Goal: Task Accomplishment & Management: Complete application form

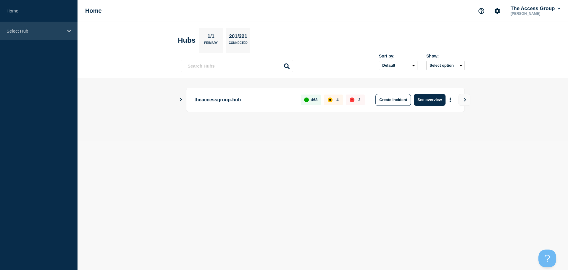
click at [64, 29] on div "Select Hub" at bounding box center [39, 31] width 78 height 18
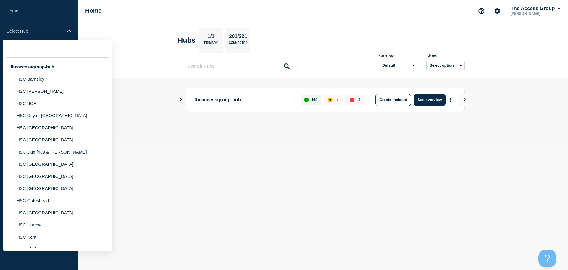
click at [301, 128] on div "theaccessgroup-hub 468 4 3 Create incident See overview" at bounding box center [323, 110] width 284 height 44
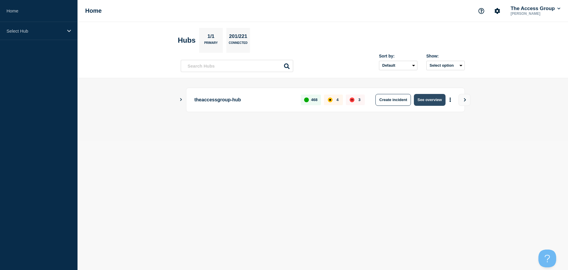
click at [430, 101] on button "See overview" at bounding box center [429, 100] width 31 height 12
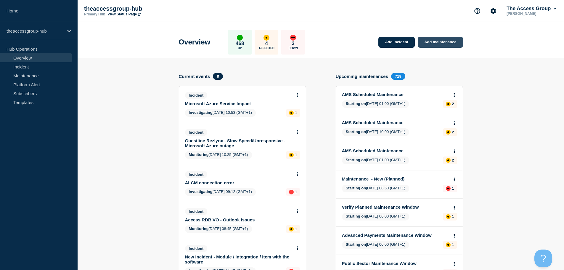
click at [439, 46] on link "Add maintenance" at bounding box center [440, 42] width 45 height 11
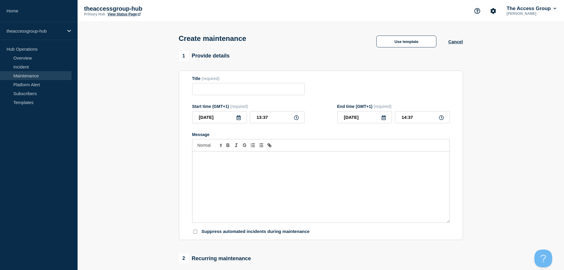
scroll to position [30, 0]
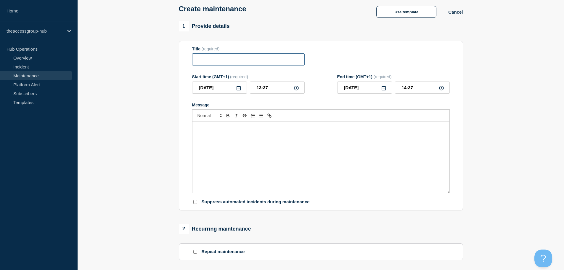
click at [234, 56] on input "Title" at bounding box center [248, 59] width 113 height 12
paste input "Network Infrastructure Security Maintenance"
type input "Access Care Planning Network Infrastructure Security Maintenance - [DATE]"
click at [327, 41] on div "1 Provide details Title (required) Access Care Planning Network Infrastructure …" at bounding box center [321, 115] width 284 height 189
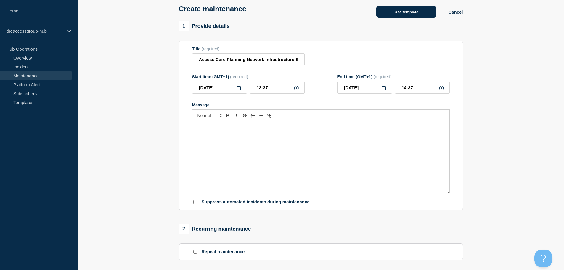
click at [408, 15] on button "Use template" at bounding box center [406, 12] width 60 height 12
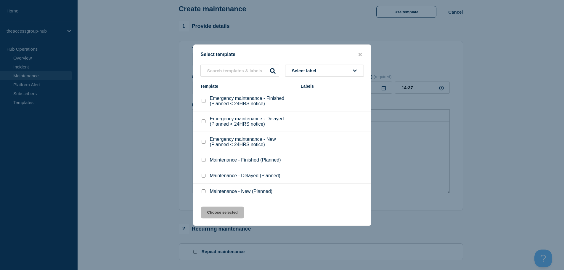
click at [205, 192] on input "Maintenance - New (Planned) checkbox" at bounding box center [204, 191] width 4 height 4
checkbox input "true"
click at [225, 211] on button "Choose selected" at bounding box center [223, 212] width 44 height 12
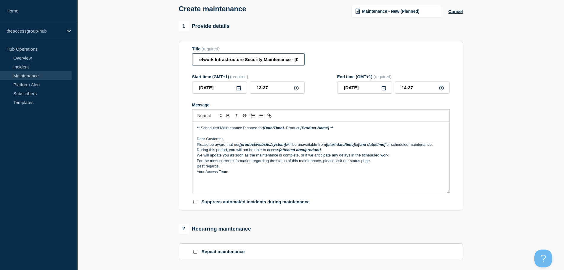
scroll to position [0, 70]
drag, startPoint x: 220, startPoint y: 63, endPoint x: 296, endPoint y: 68, distance: 76.0
click at [296, 68] on form "Title (required) Access Care Planning Network Infrastructure Security Maintenan…" at bounding box center [321, 125] width 258 height 158
click at [327, 65] on div "Title (required) Access Care Planning Network Infrastructure Security Maintenan…" at bounding box center [321, 55] width 258 height 19
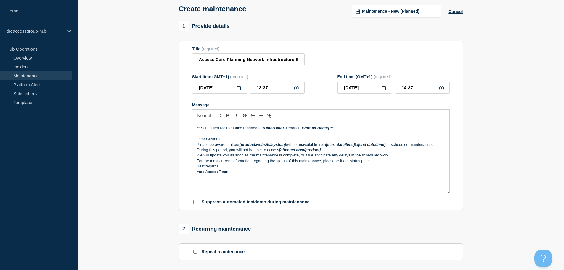
click at [237, 90] on icon at bounding box center [239, 88] width 4 height 5
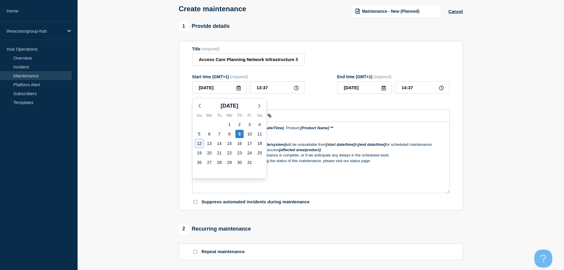
click at [199, 143] on div "12" at bounding box center [199, 143] width 8 height 8
type input "[DATE]"
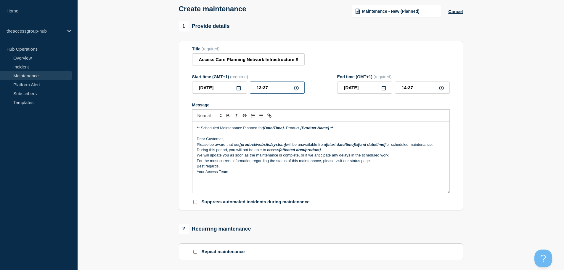
click at [297, 92] on input "13:37" at bounding box center [277, 87] width 55 height 12
click at [297, 90] on icon at bounding box center [296, 88] width 5 height 5
click at [277, 88] on input "13:37" at bounding box center [277, 87] width 55 height 12
click at [261, 89] on input "13:37" at bounding box center [277, 87] width 55 height 12
type input "07:37"
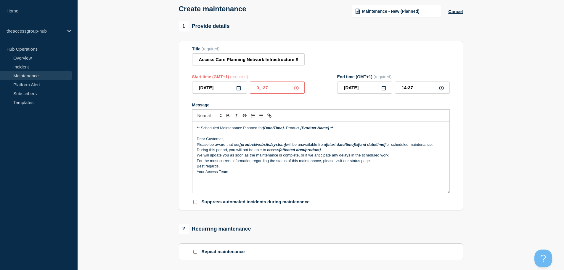
type input "08:37"
type input "19:37"
type input "20:37"
type input "19:00"
click at [324, 89] on div "Start time (GMT+1) (required) [DATE] 19:00 End time (GMT+1) (required) [DATE] 2…" at bounding box center [321, 83] width 258 height 19
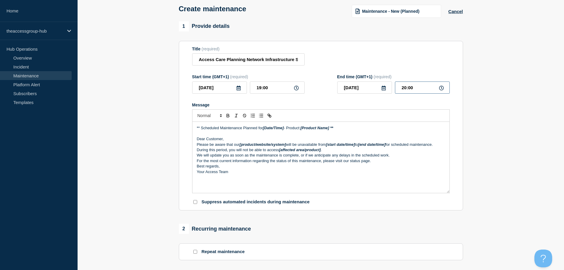
click at [403, 87] on input "20:00" at bounding box center [422, 87] width 55 height 12
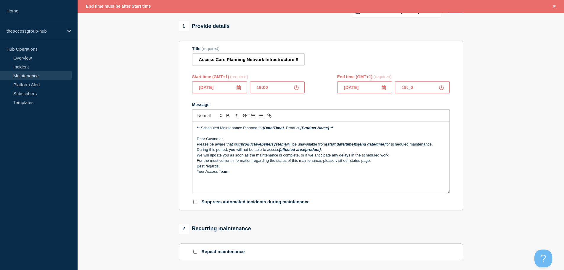
type input "19:30"
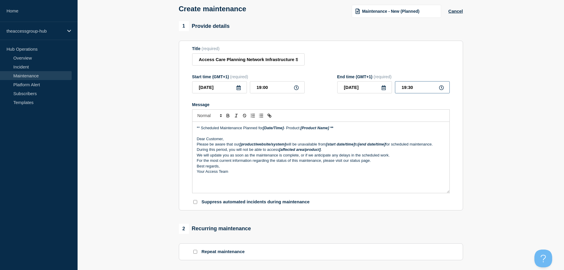
scroll to position [30, 0]
click at [328, 106] on div "Message" at bounding box center [321, 104] width 258 height 5
click at [365, 99] on form "Title (required) Access Care Planning Network Infrastructure Security Maintenan…" at bounding box center [321, 125] width 258 height 158
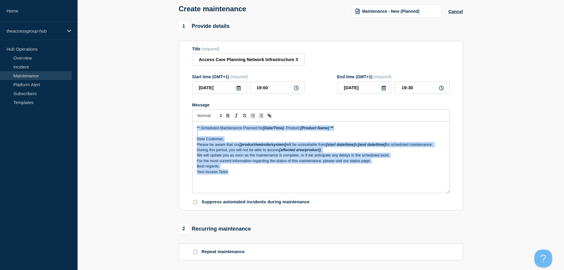
drag, startPoint x: 242, startPoint y: 177, endPoint x: 186, endPoint y: 122, distance: 78.7
click at [186, 122] on section "Title (required) Access Care Planning Network Infrastructure Security Maintenan…" at bounding box center [321, 126] width 284 height 170
click at [241, 176] on div "** Scheduled Maintenance Planned for [Date/Time] - Product: [Product Name] ** D…" at bounding box center [320, 157] width 257 height 71
drag, startPoint x: 245, startPoint y: 174, endPoint x: 192, endPoint y: 126, distance: 70.8
click at [192, 127] on div "** Scheduled Maintenance Planned for [Date/Time] - Product: [Product Name] ** D…" at bounding box center [320, 157] width 257 height 71
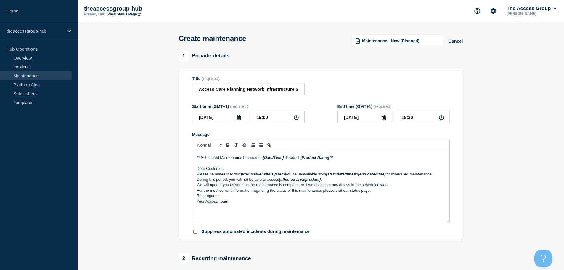
scroll to position [0, 0]
click at [242, 202] on p "Your Access Team" at bounding box center [321, 201] width 248 height 5
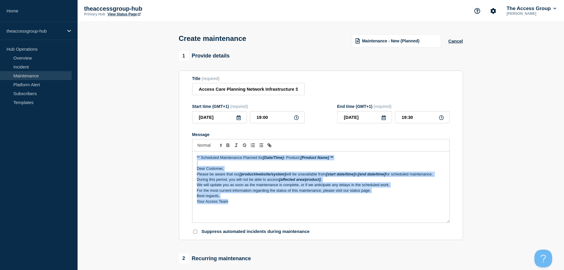
drag, startPoint x: 243, startPoint y: 205, endPoint x: 194, endPoint y: 156, distance: 69.5
click at [195, 153] on div "** Scheduled Maintenance Planned for [Date/Time] - Product: [Product Name] ** D…" at bounding box center [320, 186] width 257 height 71
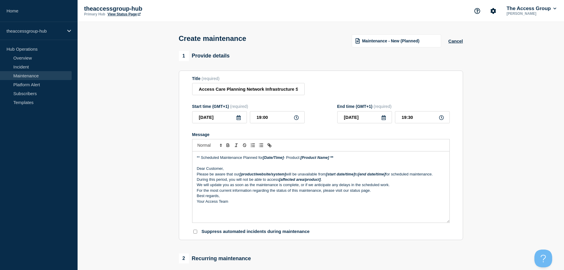
drag, startPoint x: 97, startPoint y: 169, endPoint x: 140, endPoint y: 172, distance: 43.3
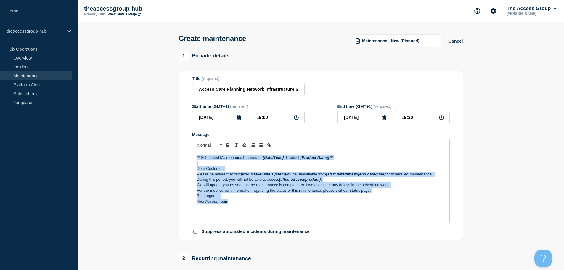
drag, startPoint x: 242, startPoint y: 203, endPoint x: 180, endPoint y: 144, distance: 84.8
click at [180, 144] on section "Title (required) Access Care Planning Network Infrastructure Security Maintenan…" at bounding box center [321, 155] width 284 height 170
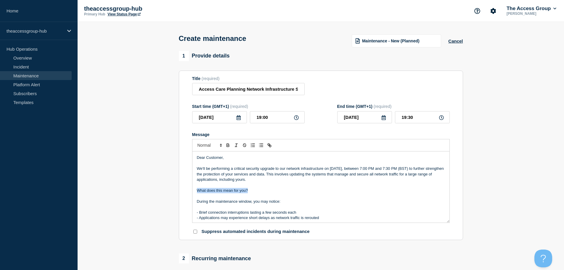
drag, startPoint x: 251, startPoint y: 191, endPoint x: 198, endPoint y: 194, distance: 53.1
click at [198, 193] on p "What does this mean for you?" at bounding box center [321, 190] width 248 height 5
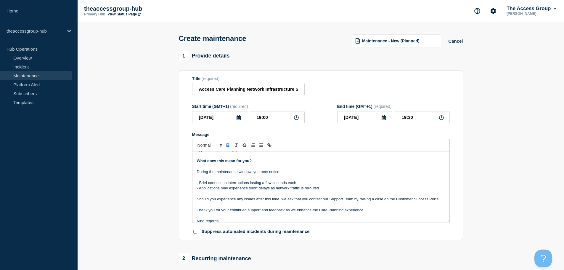
click at [243, 168] on p "Message" at bounding box center [321, 165] width 248 height 5
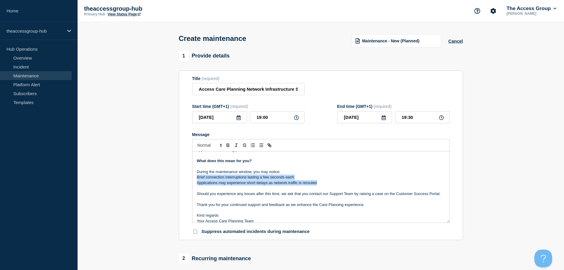
drag, startPoint x: 318, startPoint y: 184, endPoint x: 196, endPoint y: 180, distance: 122.0
click at [196, 180] on div "Dear Customer, We'll be performing a critical security upgrade to our network i…" at bounding box center [320, 186] width 257 height 71
click at [261, 147] on icon "Toggle bulleted list" at bounding box center [260, 144] width 5 height 5
click at [238, 185] on li "Applications may experience short delays as network traffic is rerouted" at bounding box center [324, 182] width 242 height 5
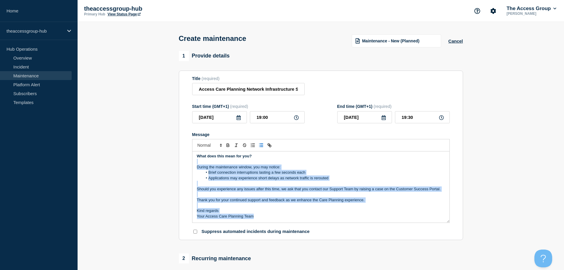
scroll to position [0, 0]
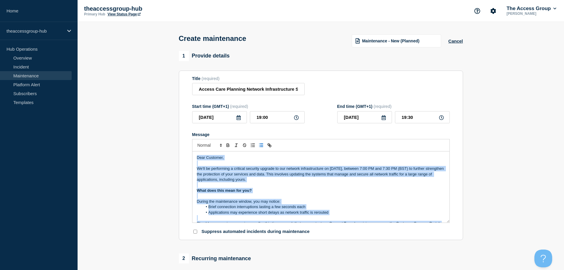
drag, startPoint x: 261, startPoint y: 217, endPoint x: 171, endPoint y: 136, distance: 121.2
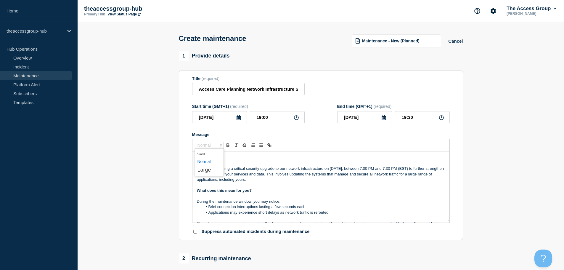
click at [205, 146] on span "Font size" at bounding box center [209, 145] width 29 height 7
click at [206, 171] on span "submenu" at bounding box center [209, 169] width 24 height 9
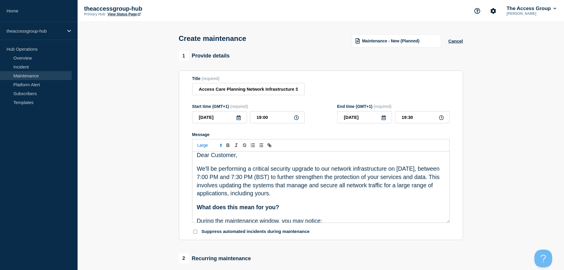
click at [260, 186] on span "We'll be performing a critical security upgrade to our network infrastructure o…" at bounding box center [319, 180] width 245 height 31
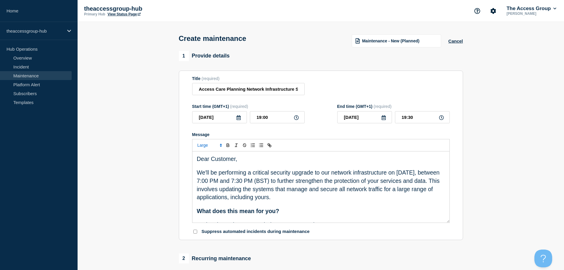
click at [212, 160] on span "Dear Customer," at bounding box center [217, 158] width 41 height 7
click at [203, 145] on span "Font size" at bounding box center [209, 145] width 29 height 7
click at [216, 164] on span "submenu" at bounding box center [209, 162] width 24 height 8
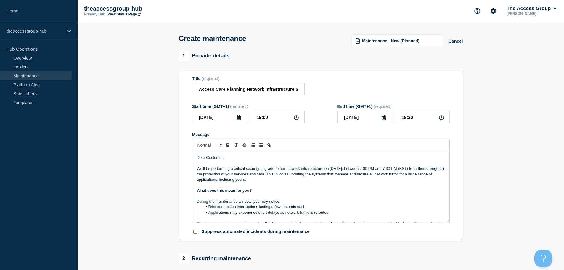
scroll to position [37, 0]
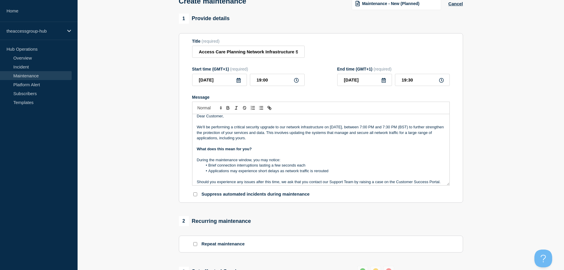
click at [257, 152] on p "What does this mean for you?" at bounding box center [321, 148] width 248 height 5
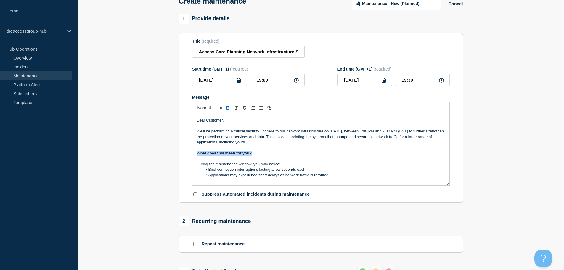
drag, startPoint x: 259, startPoint y: 155, endPoint x: 196, endPoint y: 154, distance: 62.5
click at [196, 154] on div "Dear Customer, We'll be performing a critical security upgrade to our network i…" at bounding box center [320, 149] width 257 height 71
click at [204, 107] on span "Font size" at bounding box center [209, 107] width 29 height 7
click at [212, 135] on span "submenu" at bounding box center [209, 132] width 24 height 9
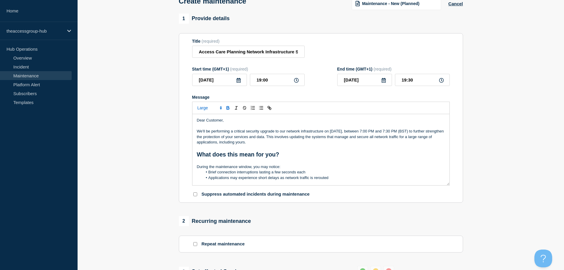
click at [271, 150] on p "Message" at bounding box center [321, 147] width 248 height 5
drag, startPoint x: 231, startPoint y: 120, endPoint x: 191, endPoint y: 120, distance: 40.3
click at [191, 120] on section "Title (required) Access Care Planning Network Infrastructure Security Maintenan…" at bounding box center [321, 118] width 284 height 170
click at [235, 121] on p "Dear Customer," at bounding box center [321, 120] width 248 height 5
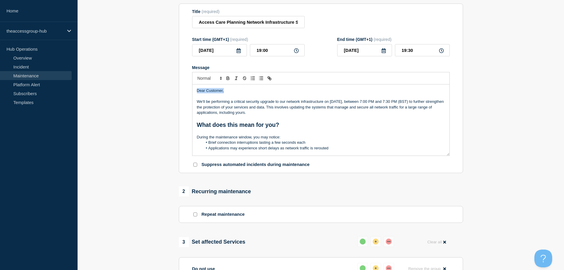
drag, startPoint x: 232, startPoint y: 91, endPoint x: 195, endPoint y: 91, distance: 36.4
click at [195, 91] on div "Dear Customer, We'll be performing a critical security upgrade to our network i…" at bounding box center [320, 119] width 257 height 71
click at [208, 97] on p "Message" at bounding box center [321, 96] width 248 height 5
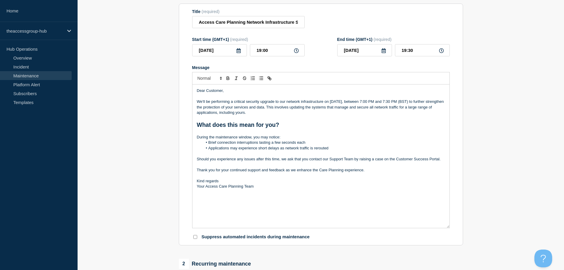
drag, startPoint x: 449, startPoint y: 154, endPoint x: 446, endPoint y: 226, distance: 72.3
click at [446, 226] on div "Dear Customer, We'll be performing a critical security upgrade to our network i…" at bounding box center [320, 155] width 257 height 143
click at [288, 133] on p "Message" at bounding box center [321, 131] width 248 height 5
drag, startPoint x: 299, startPoint y: 128, endPoint x: 197, endPoint y: 125, distance: 102.5
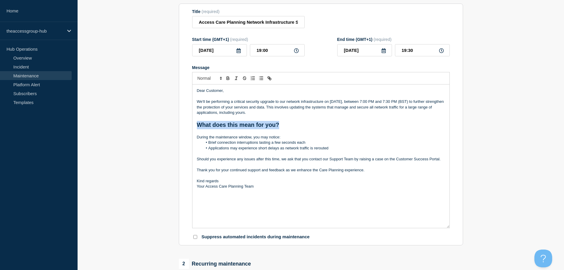
click at [197, 125] on p "What does this mean for you?" at bounding box center [321, 125] width 248 height 8
click at [216, 79] on span "Font size" at bounding box center [209, 78] width 29 height 7
click at [204, 96] on span "submenu" at bounding box center [209, 95] width 24 height 8
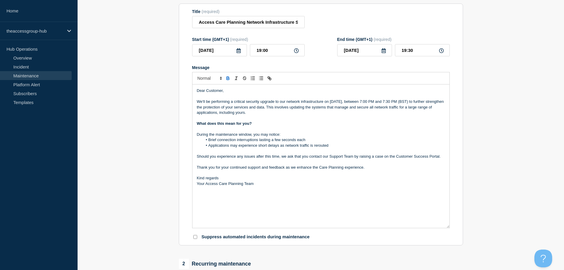
click at [245, 136] on p "During the maintenance window, you may notice:" at bounding box center [321, 134] width 248 height 5
drag, startPoint x: 234, startPoint y: 102, endPoint x: 324, endPoint y: 103, distance: 89.4
click at [324, 103] on p "We'll be performing a critical security upgrade to our network infrastructure o…" at bounding box center [321, 107] width 248 height 16
drag, startPoint x: 340, startPoint y: 103, endPoint x: 345, endPoint y: 100, distance: 5.5
click at [345, 100] on div "Dear Customer, We'll be performing a critical security upgrade to our network i…" at bounding box center [320, 155] width 257 height 143
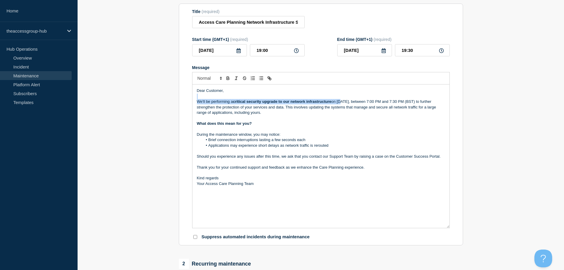
click at [340, 101] on div "Dear Customer, We'll be performing a critical security upgrade to our network i…" at bounding box center [320, 155] width 257 height 143
click at [338, 102] on p "We'll be performing a critical security upgrade to our network infrastructure o…" at bounding box center [321, 107] width 248 height 16
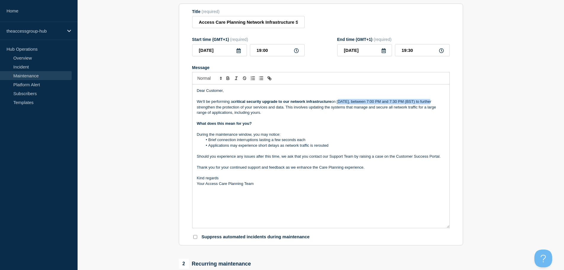
drag, startPoint x: 338, startPoint y: 102, endPoint x: 432, endPoint y: 102, distance: 93.9
click at [432, 102] on p "We'll be performing a critical security upgrade to our network infrastructure o…" at bounding box center [321, 107] width 248 height 16
drag, startPoint x: 209, startPoint y: 142, endPoint x: 258, endPoint y: 140, distance: 48.6
click at [258, 140] on li "Brief connection interruptions lasting a few seconds each" at bounding box center [324, 139] width 242 height 5
drag, startPoint x: 208, startPoint y: 147, endPoint x: 279, endPoint y: 146, distance: 71.4
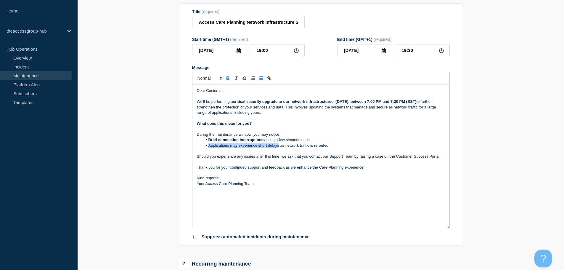
click at [279, 146] on li "Applications may experience short delays as network traffic is rerouted" at bounding box center [324, 145] width 242 height 5
drag, startPoint x: 396, startPoint y: 156, endPoint x: 440, endPoint y: 158, distance: 43.6
click at [440, 158] on p "Should you experience any issues after this time, we ask that you contact our S…" at bounding box center [321, 156] width 248 height 5
click at [272, 81] on button "Toggle link" at bounding box center [269, 78] width 8 height 7
paste input "[URL][DOMAIN_NAME]"
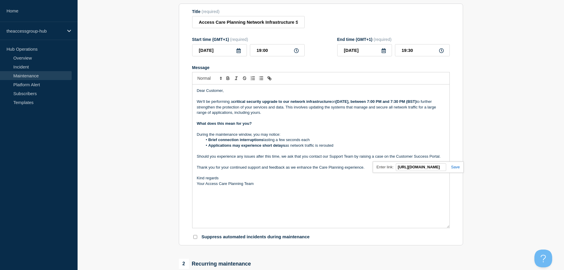
scroll to position [0, 33]
type input "[URL][DOMAIN_NAME]"
click at [458, 168] on link at bounding box center [453, 167] width 14 height 4
click at [418, 170] on p "Thank you for your continued support and feedback as we enhance the Care Planni…" at bounding box center [321, 167] width 248 height 5
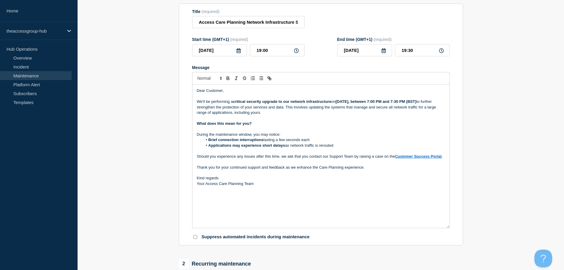
click at [261, 186] on p "Your Access Care Planning Team" at bounding box center [321, 183] width 248 height 5
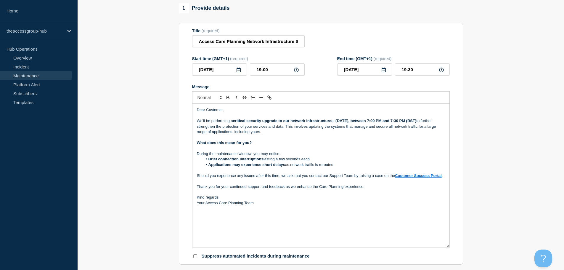
scroll to position [37, 0]
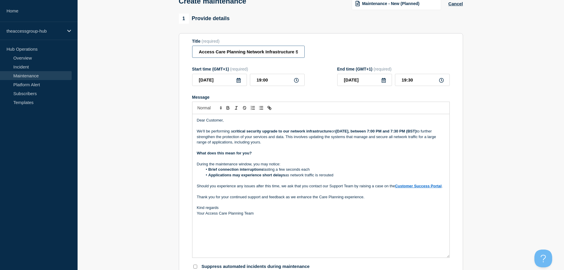
drag, startPoint x: 201, startPoint y: 54, endPoint x: 285, endPoint y: 63, distance: 84.0
click at [285, 63] on form "Title (required) Access Care Planning Network Infrastructure Security Maintenan…" at bounding box center [321, 154] width 258 height 231
click at [278, 54] on input "Access Care Planning Network Infrastructure Security Maintenance - [DATE]" at bounding box center [248, 52] width 113 height 12
click at [335, 54] on div "Title (required) Access Care Planning Network Infrastructure Security Maintenan…" at bounding box center [321, 48] width 258 height 19
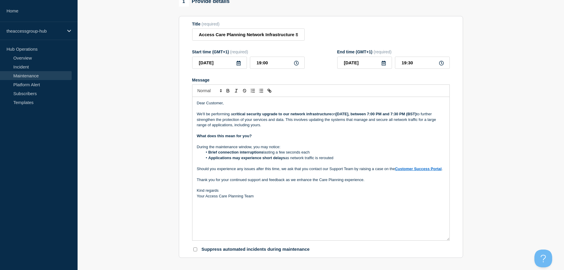
scroll to position [59, 0]
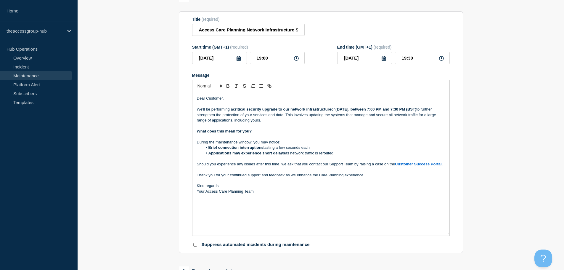
click at [262, 194] on p "Your Access Care Planning Team" at bounding box center [321, 191] width 248 height 5
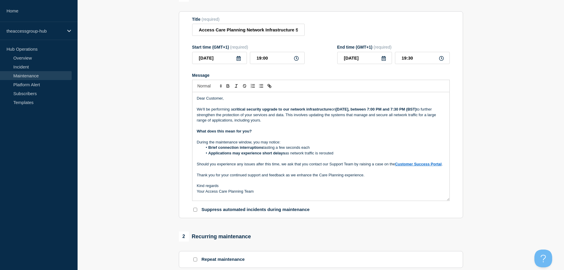
drag, startPoint x: 449, startPoint y: 236, endPoint x: 444, endPoint y: 201, distance: 35.2
click at [444, 200] on div "Dear Customer, We'll be performing a critical security upgrade to our network i…" at bounding box center [320, 146] width 257 height 108
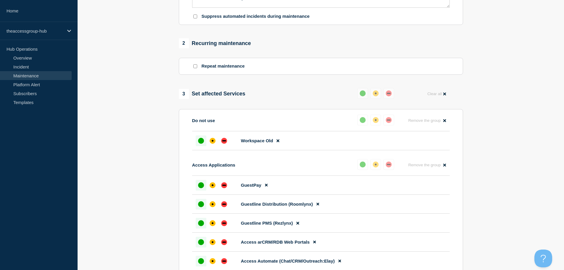
scroll to position [266, 0]
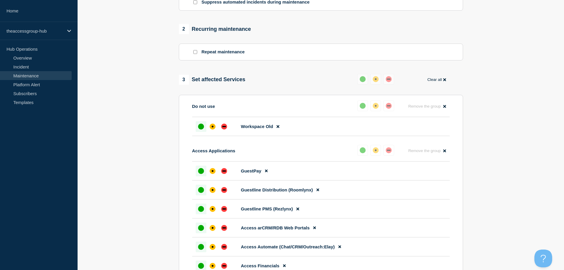
click at [431, 83] on button "Clear all" at bounding box center [437, 80] width 26 height 12
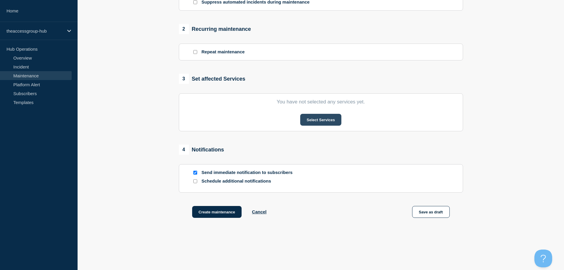
click at [321, 122] on button "Select Services" at bounding box center [320, 120] width 41 height 12
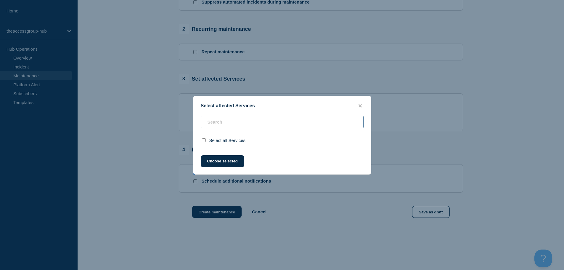
click at [321, 122] on input "text" at bounding box center [282, 122] width 163 height 12
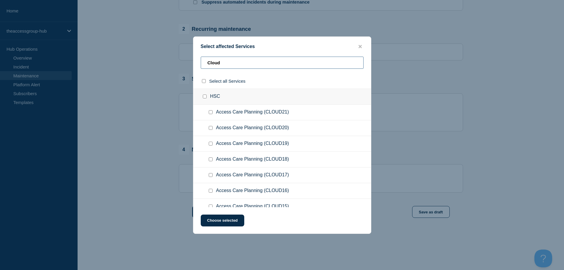
type input "Cloud"
click at [209, 113] on input "Access Care Planning (CLOUD21) checkbox" at bounding box center [211, 112] width 4 height 4
checkbox input "true"
click at [211, 126] on input "Access Care Planning (CLOUD20) checkbox" at bounding box center [211, 128] width 4 height 4
checkbox input "true"
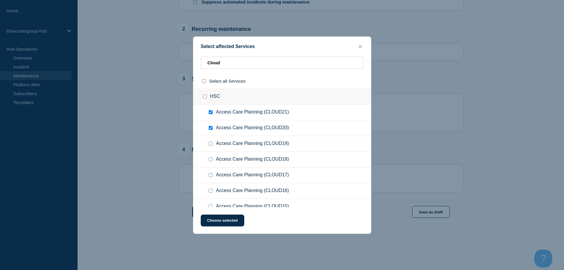
click at [210, 146] on div at bounding box center [212, 144] width 9 height 6
click at [211, 144] on input "Access Care Planning (CLOUD19) checkbox" at bounding box center [211, 144] width 4 height 4
checkbox input "true"
click at [211, 160] on input "Access Care Planning (CLOUD18) checkbox" at bounding box center [211, 159] width 4 height 4
checkbox input "true"
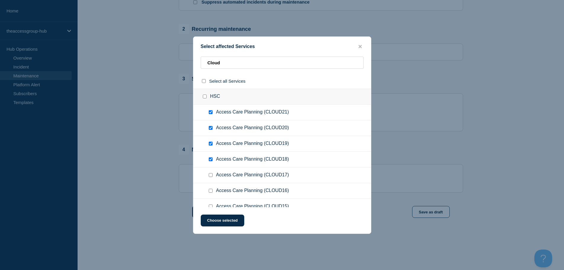
click at [212, 174] on input "Access Care Planning (CLOUD17) checkbox" at bounding box center [211, 175] width 4 height 4
checkbox input "true"
click at [211, 192] on input "Access Care Planning (CLOUD16) checkbox" at bounding box center [211, 191] width 4 height 4
checkbox input "true"
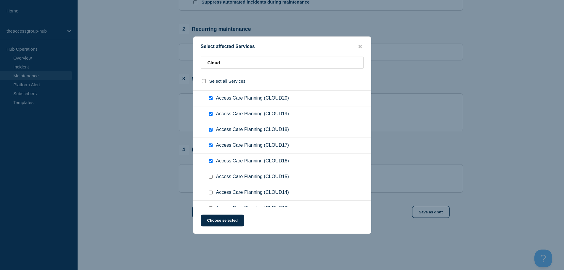
click at [211, 178] on input "Access Care Planning (CLOUD15) checkbox" at bounding box center [211, 177] width 4 height 4
checkbox input "true"
click at [210, 195] on div at bounding box center [212, 192] width 9 height 6
click at [210, 194] on input "Access Care Planning (CLOUD14) checkbox" at bounding box center [211, 192] width 4 height 4
checkbox input "true"
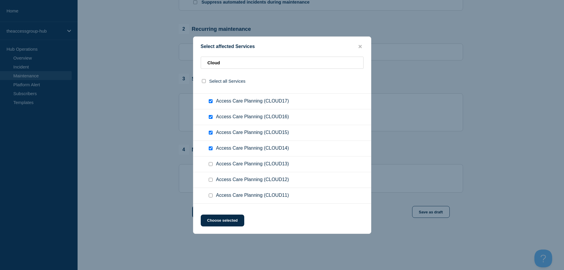
scroll to position [89, 0]
click at [212, 150] on input "Access Care Planning (CLOUD13) checkbox" at bounding box center [211, 149] width 4 height 4
checkbox input "true"
click at [211, 164] on input "Access Care Planning (CLOUD12) checkbox" at bounding box center [211, 165] width 4 height 4
checkbox input "true"
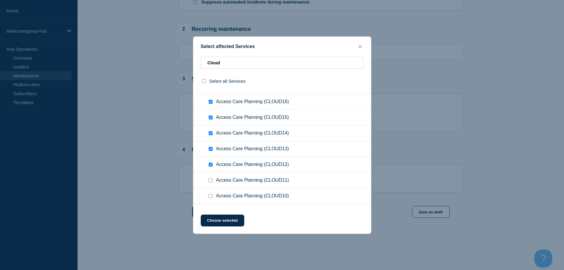
click at [211, 181] on input "Access Care Planning (CLOUD11) checkbox" at bounding box center [211, 180] width 4 height 4
checkbox input "true"
click at [211, 196] on input "Access Care Planning (CLOUD10) checkbox" at bounding box center [211, 196] width 4 height 4
checkbox input "true"
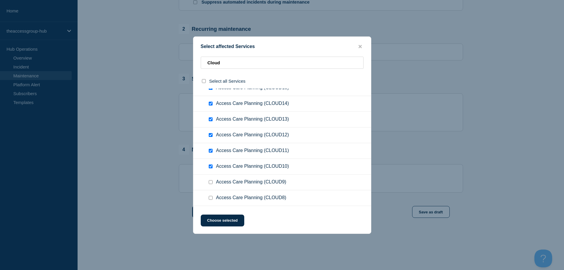
click at [211, 181] on input "Access Care Planning (CLOUD9) checkbox" at bounding box center [211, 182] width 4 height 4
checkbox input "true"
click at [211, 199] on input "Access Care Planning (CLOUD8) checkbox" at bounding box center [211, 198] width 4 height 4
checkbox input "true"
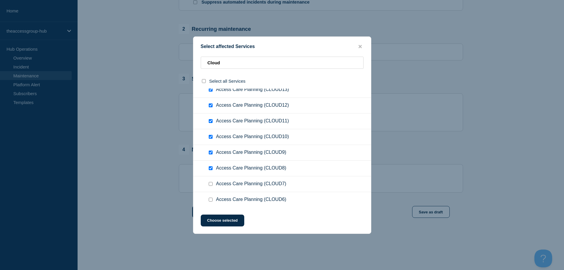
click at [211, 183] on input "Access Care Planning (CLOUD7) checkbox" at bounding box center [211, 184] width 4 height 4
checkbox input "true"
click at [212, 199] on input "Access Care Planning (CLOUD6) checkbox" at bounding box center [211, 199] width 4 height 4
checkbox input "true"
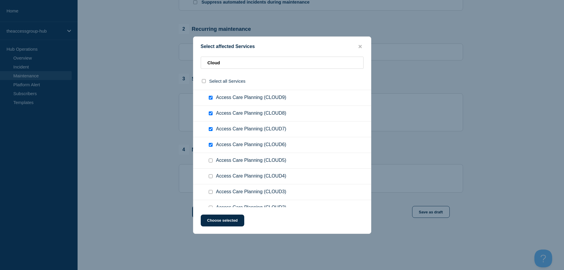
scroll to position [207, 0]
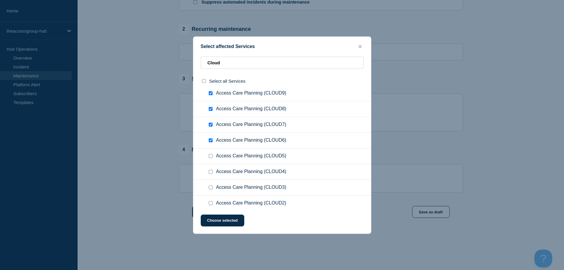
click at [211, 158] on input "Access Care Planning (CLOUD5) checkbox" at bounding box center [211, 156] width 4 height 4
checkbox input "true"
click at [209, 171] on input "Access Care Planning (CLOUD4) checkbox" at bounding box center [211, 172] width 4 height 4
checkbox input "true"
click at [212, 187] on input "Access Care Planning (CLOUD3) checkbox" at bounding box center [211, 187] width 4 height 4
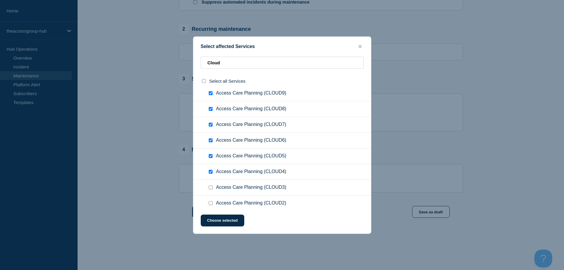
checkbox input "true"
click at [211, 206] on div at bounding box center [212, 203] width 9 height 6
click at [210, 203] on input "Access Care Planning (CLOUD2) checkbox" at bounding box center [211, 203] width 4 height 4
checkbox input "true"
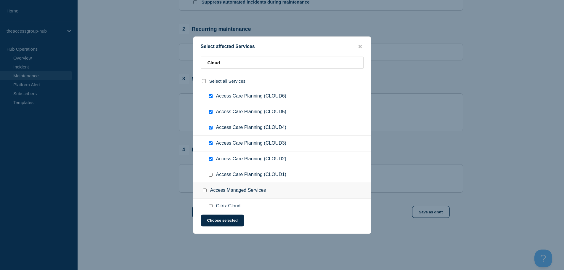
scroll to position [258, 0]
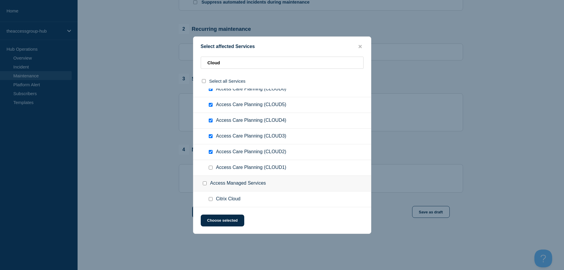
click at [211, 168] on input "Access Care Planning (CLOUD1) checkbox" at bounding box center [211, 168] width 4 height 4
checkbox input "true"
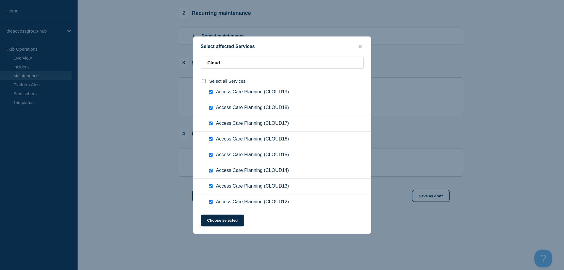
scroll to position [51, 0]
drag, startPoint x: 224, startPoint y: 64, endPoint x: 201, endPoint y: 65, distance: 22.2
click at [201, 65] on input "Cloud" at bounding box center [282, 63] width 163 height 12
type input "A"
checkbox input "false"
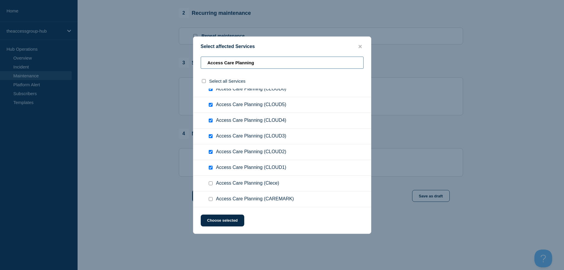
scroll to position [306, 0]
type input "Access Care Planning"
click at [211, 169] on input "Access Care Planning (Clece) checkbox" at bounding box center [211, 168] width 4 height 4
checkbox input "true"
click at [212, 186] on div at bounding box center [212, 183] width 9 height 6
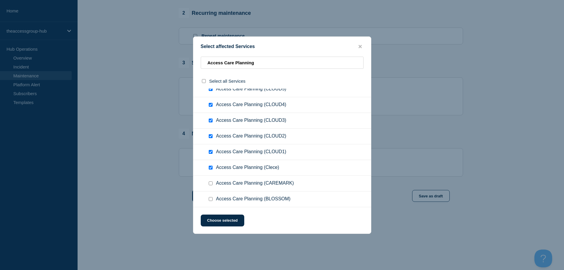
click at [210, 179] on ul "Access Care Planning (CAREMARK)" at bounding box center [282, 184] width 178 height 16
click at [210, 187] on ul "Access Care Planning (CAREMARK)" at bounding box center [282, 184] width 178 height 16
click at [210, 183] on input "Access Care Planning (CAREMARK) checkbox" at bounding box center [211, 183] width 4 height 4
checkbox input "true"
click at [211, 199] on input "Access Care Planning (BLOSSOM) checkbox" at bounding box center [211, 199] width 4 height 4
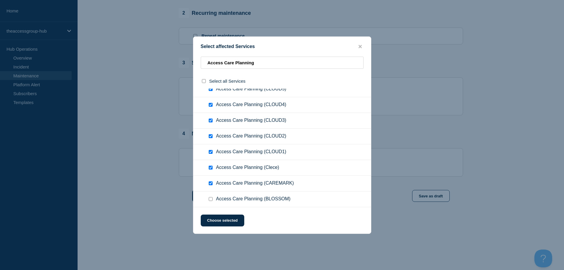
checkbox input "true"
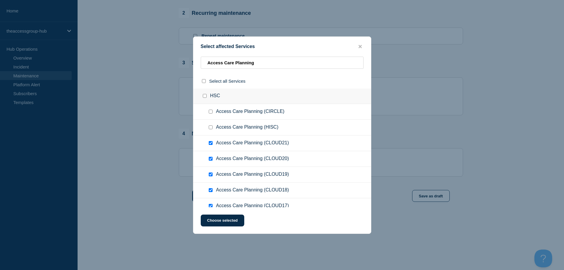
scroll to position [0, 0]
click at [211, 129] on input "Access Care Planning (HISC) checkbox" at bounding box center [211, 128] width 4 height 4
checkbox input "true"
click at [210, 113] on input "Access Care Planning (CIRCLE) checkbox" at bounding box center [211, 112] width 4 height 4
checkbox input "true"
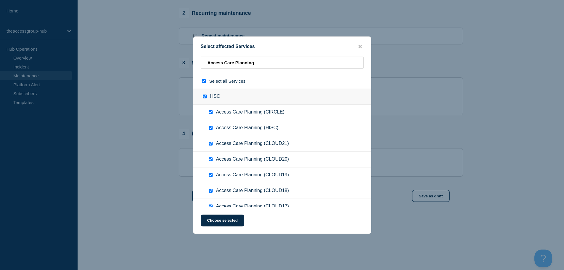
checkbox input "true"
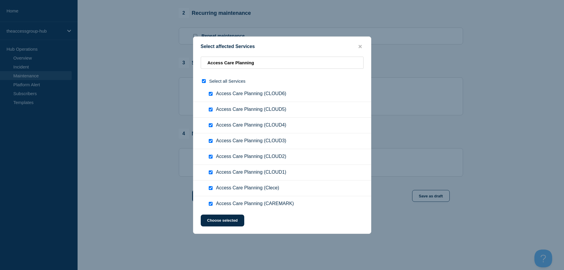
scroll to position [306, 0]
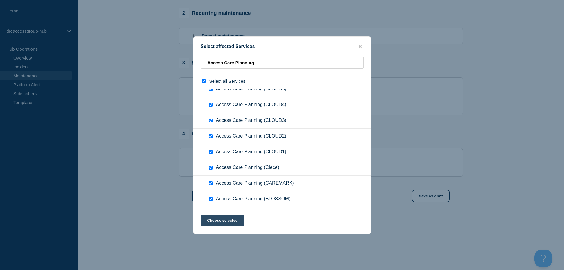
click at [213, 220] on button "Choose selected" at bounding box center [223, 220] width 44 height 12
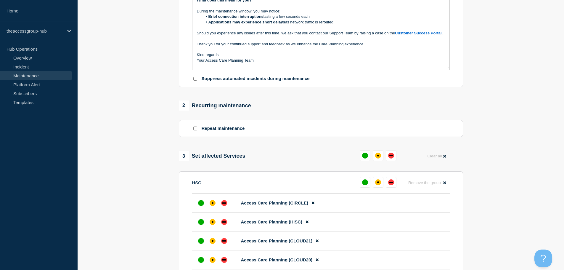
scroll to position [166, 0]
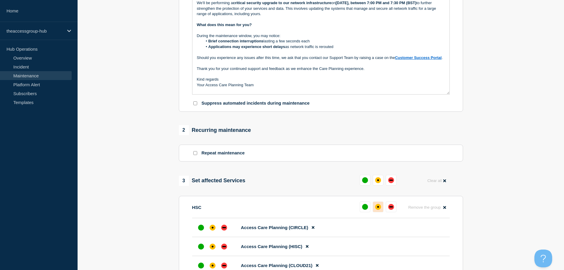
click at [379, 209] on div "affected" at bounding box center [378, 207] width 6 height 6
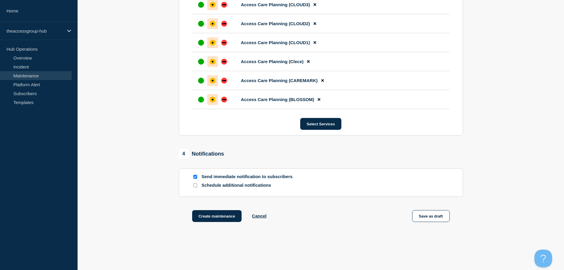
scroll to position [787, 0]
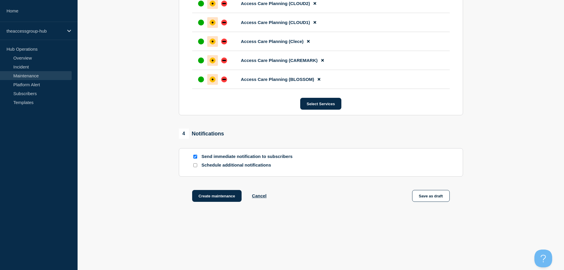
click at [194, 166] on input "Schedule additional notifications" at bounding box center [195, 165] width 4 height 4
checkbox input "true"
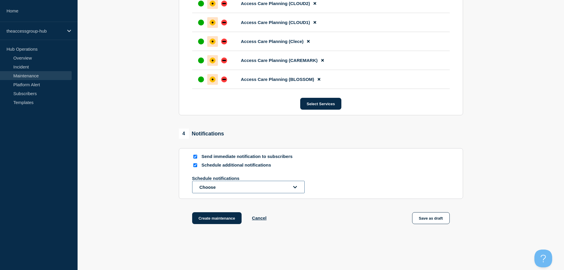
click at [253, 191] on button "Choose" at bounding box center [248, 187] width 113 height 12
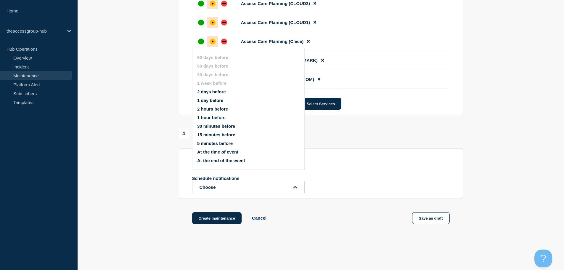
click at [207, 126] on button "30 minutes before" at bounding box center [216, 125] width 38 height 5
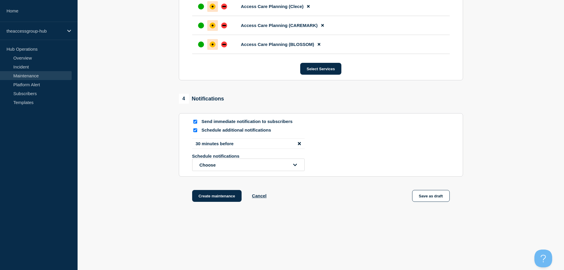
scroll to position [824, 0]
click at [214, 194] on button "Create maintenance" at bounding box center [217, 196] width 50 height 12
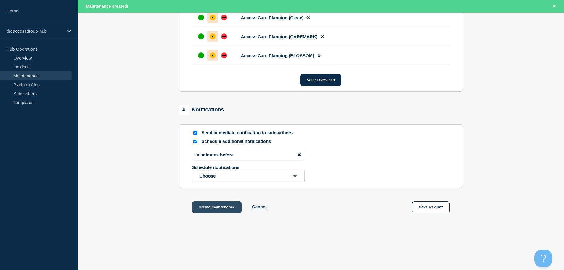
scroll to position [836, 0]
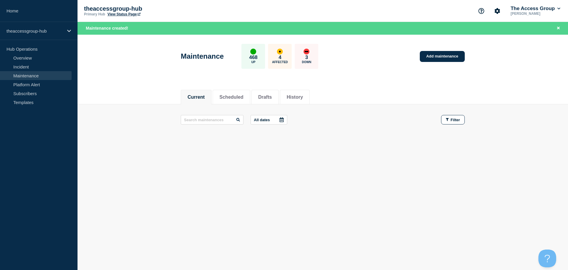
click at [133, 14] on link "View Status Page" at bounding box center [123, 14] width 33 height 4
drag, startPoint x: 227, startPoint y: 58, endPoint x: 192, endPoint y: 56, distance: 35.0
click at [192, 56] on h1 "Maintenance" at bounding box center [202, 56] width 43 height 8
click at [222, 62] on div "Maintenance 468 Up 4 Affected 3 Down" at bounding box center [250, 56] width 138 height 25
click at [339, 158] on div "Current Scheduled Drafts History Current Scheduled Drafts History All dates Fil…" at bounding box center [323, 134] width 491 height 101
